Goal: Task Accomplishment & Management: Manage account settings

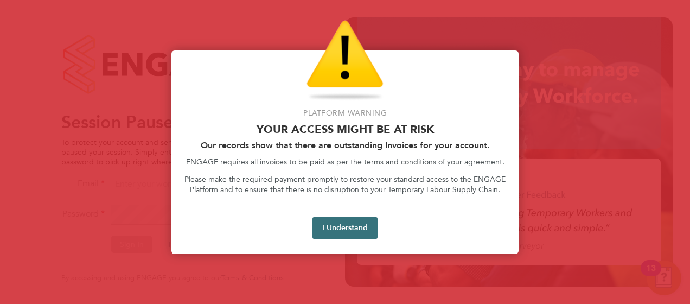
click at [344, 222] on button "I Understand" at bounding box center [344, 228] width 65 height 22
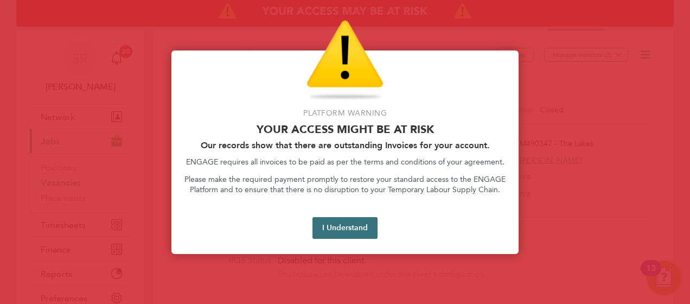
click at [337, 228] on button "I Understand" at bounding box center [344, 228] width 65 height 22
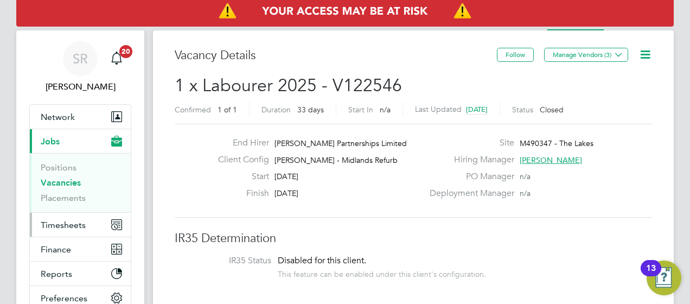
click at [59, 224] on span "Timesheets" at bounding box center [63, 225] width 45 height 10
click at [61, 225] on span "Timesheets" at bounding box center [63, 225] width 45 height 10
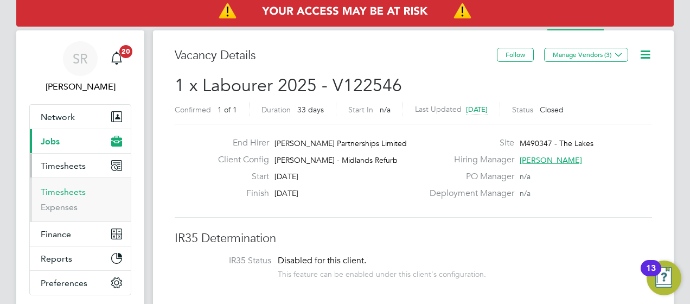
click at [76, 193] on link "Timesheets" at bounding box center [63, 192] width 45 height 10
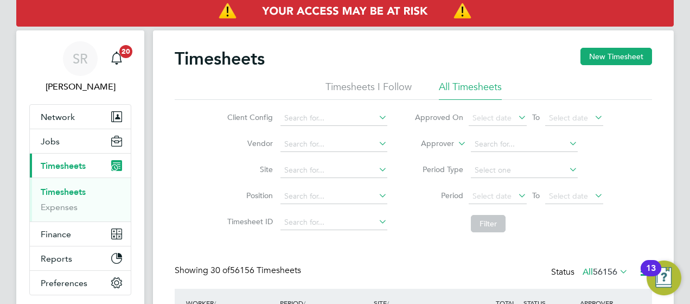
click at [455, 144] on li "Approver" at bounding box center [509, 144] width 216 height 26
click at [436, 145] on label "Approver" at bounding box center [429, 143] width 49 height 11
click at [424, 158] on li "Worker" at bounding box center [427, 156] width 53 height 14
click at [486, 145] on input at bounding box center [524, 144] width 107 height 15
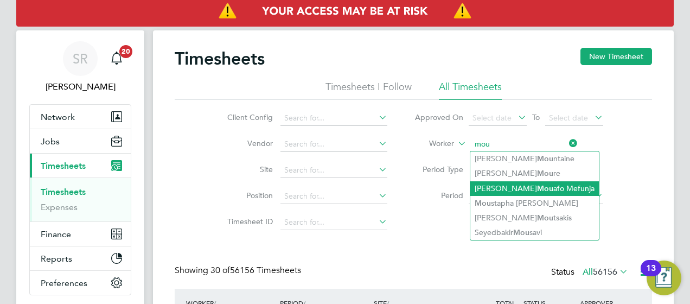
type input "Andrew Jordan Mouafo Mefunja"
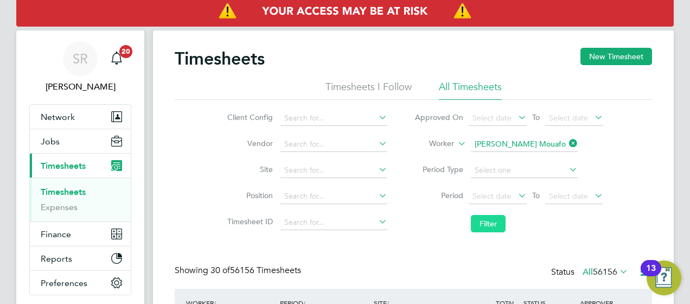
click at [487, 227] on button "Filter" at bounding box center [488, 223] width 35 height 17
click at [417, 213] on li "Filter" at bounding box center [509, 223] width 216 height 28
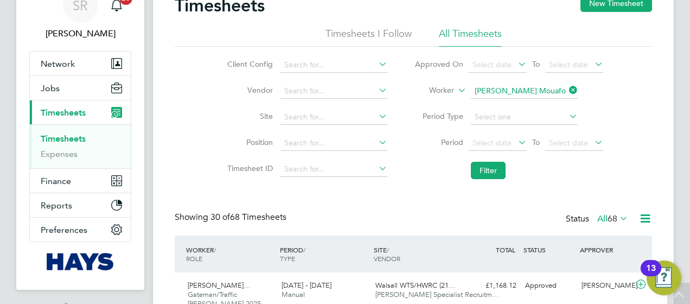
scroll to position [43, 0]
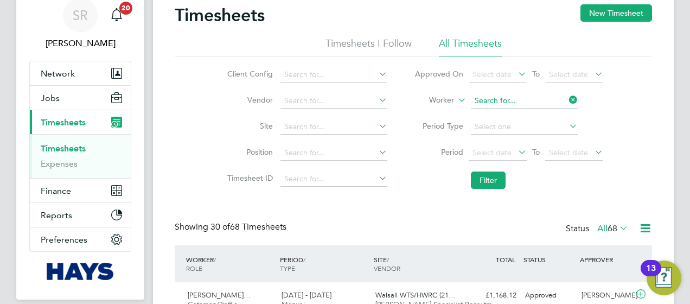
click at [511, 96] on input at bounding box center [524, 100] width 107 height 15
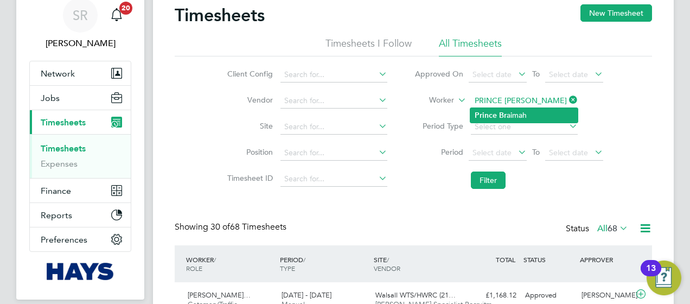
type input "Prince Braimah"
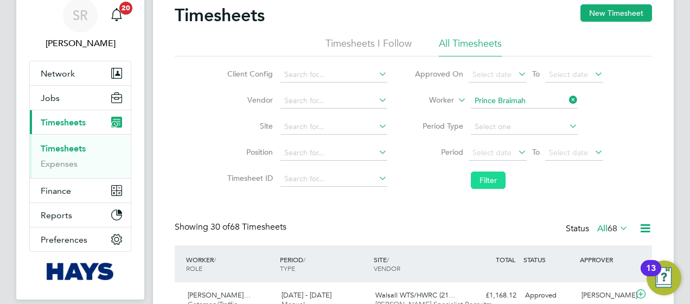
click at [490, 183] on button "Filter" at bounding box center [488, 179] width 35 height 17
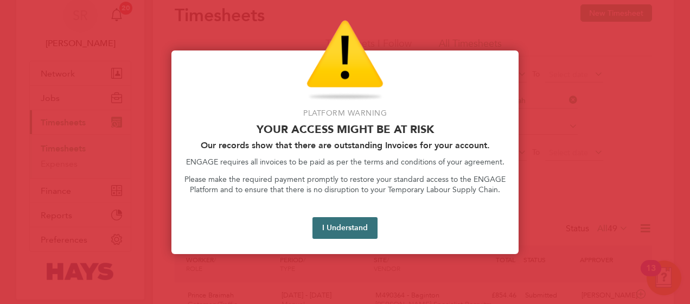
click at [364, 231] on button "I Understand" at bounding box center [344, 228] width 65 height 22
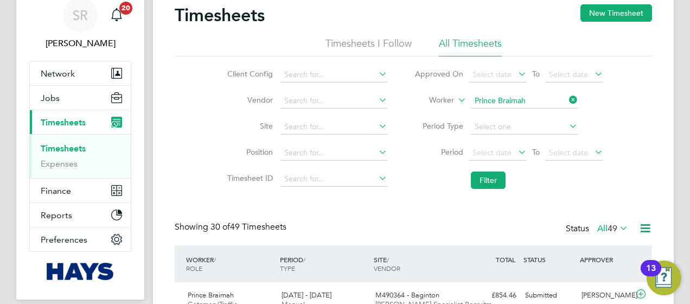
click at [371, 229] on div "Showing 30 of 49 Timesheets Status All 49" at bounding box center [413, 233] width 477 height 24
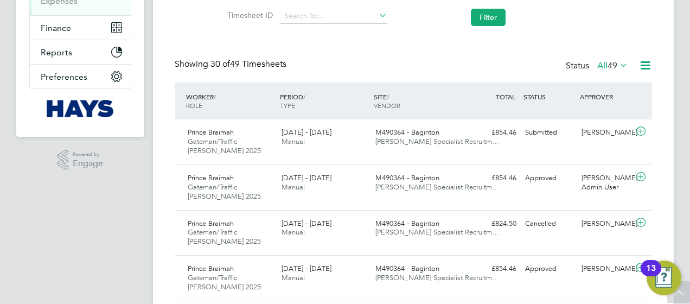
scroll to position [239, 0]
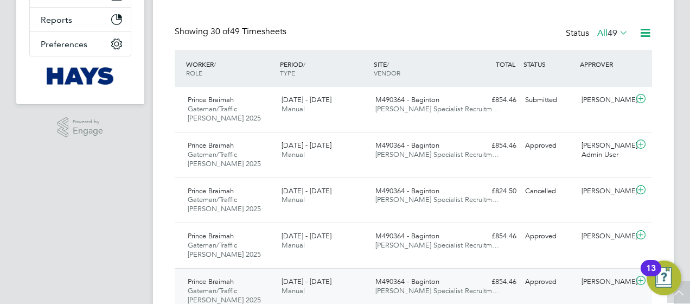
click at [406, 277] on span "M490364 - Baginton" at bounding box center [407, 281] width 64 height 9
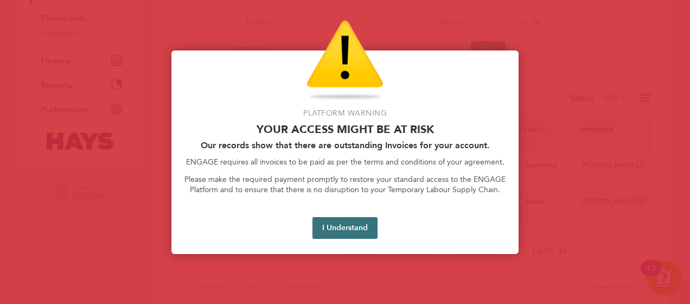
click at [331, 234] on button "I Understand" at bounding box center [344, 228] width 65 height 22
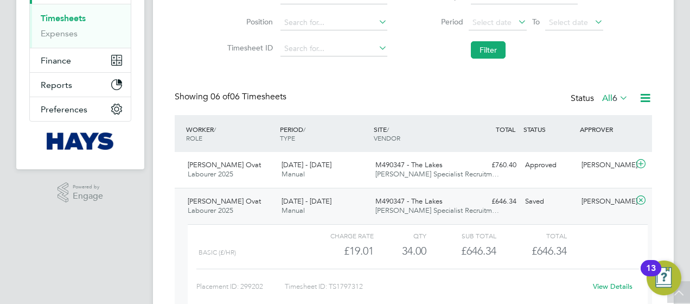
click at [92, 295] on app-navbar "SR [PERSON_NAME] Notifications 20 Applications: Network Team Members Businesses…" at bounding box center [80, 183] width 128 height 652
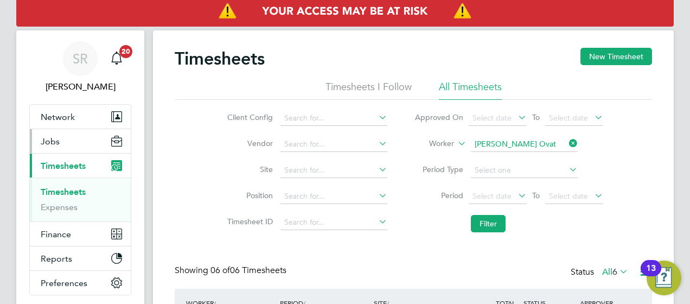
click at [47, 146] on button "Jobs" at bounding box center [80, 141] width 101 height 24
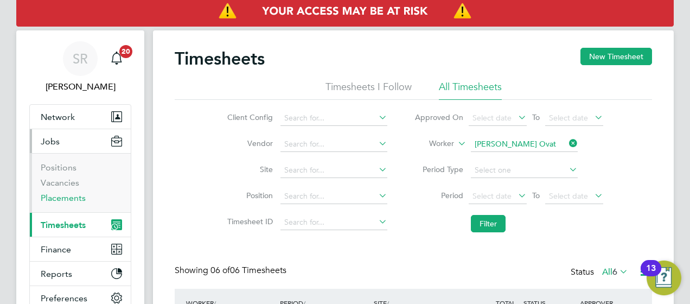
click at [55, 199] on link "Placements" at bounding box center [63, 198] width 45 height 10
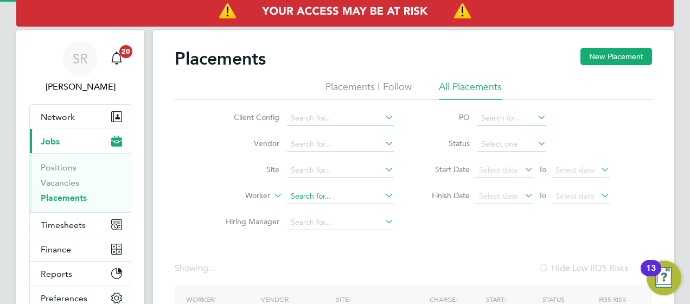
click at [296, 202] on input at bounding box center [340, 196] width 107 height 15
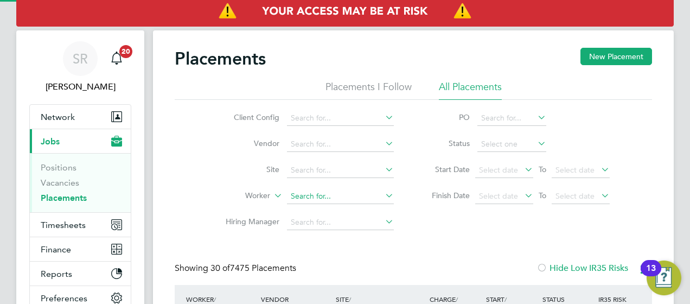
scroll to position [5, 5]
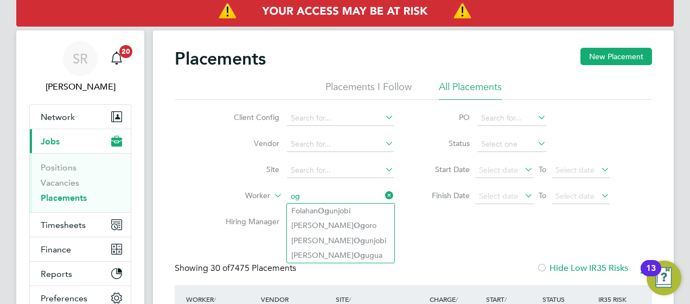
type input "og"
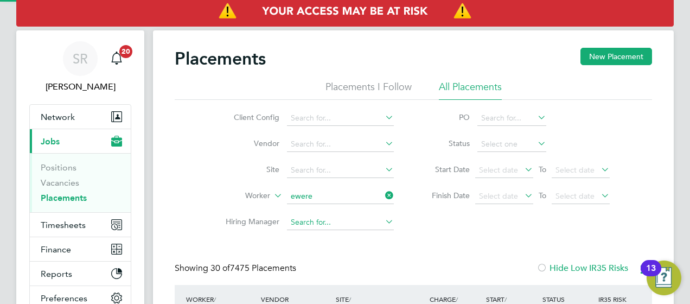
type input "ewere"
click at [346, 227] on input at bounding box center [340, 222] width 107 height 15
click at [335, 201] on input at bounding box center [340, 196] width 107 height 15
type input "ewere"
